Goal: Transaction & Acquisition: Purchase product/service

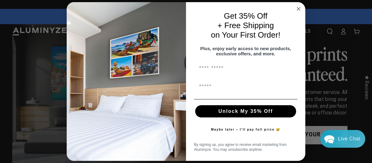
click at [299, 5] on circle "Close dialog" at bounding box center [299, 8] width 7 height 7
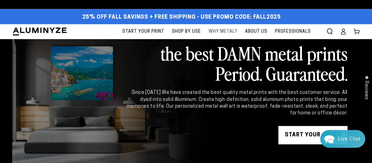
click at [218, 32] on span "Why Metal?" at bounding box center [223, 32] width 29 height 8
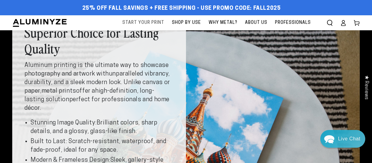
click at [153, 21] on span "Start Your Print" at bounding box center [144, 23] width 42 height 8
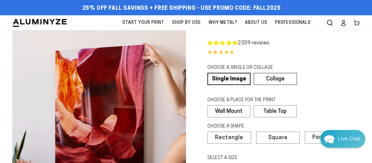
select select "**********"
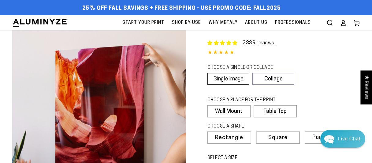
click at [233, 79] on link "Single Image" at bounding box center [229, 79] width 42 height 12
click at [236, 110] on label "Wall Mount" at bounding box center [229, 111] width 43 height 12
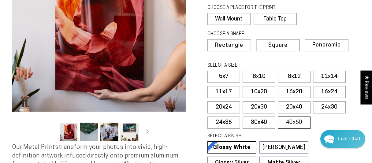
scroll to position [98, 0]
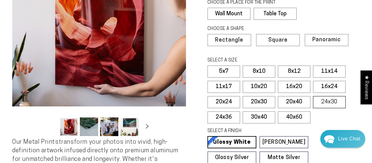
click at [323, 102] on label "24x30" at bounding box center [329, 102] width 33 height 12
click at [230, 115] on label "24x36" at bounding box center [224, 117] width 33 height 12
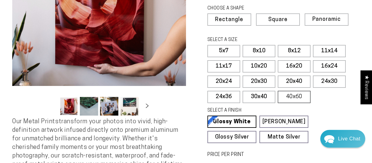
scroll to position [122, 0]
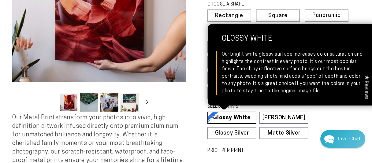
click at [243, 115] on link "Glossy White Glossy White Our bright white glossy surface increases color satur…" at bounding box center [232, 118] width 49 height 12
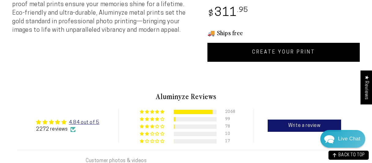
scroll to position [277, 0]
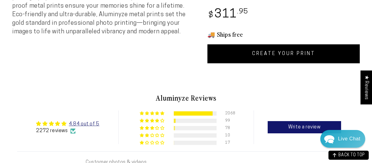
click at [280, 54] on link "CREATE YOUR PRINT" at bounding box center [284, 53] width 153 height 19
